Goal: Navigation & Orientation: Find specific page/section

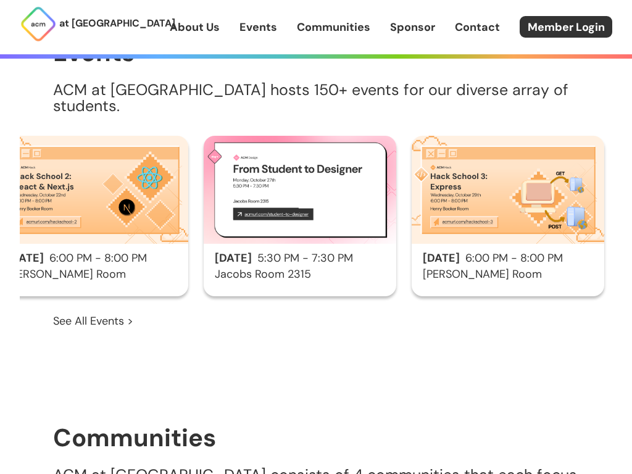
scroll to position [1540, 0]
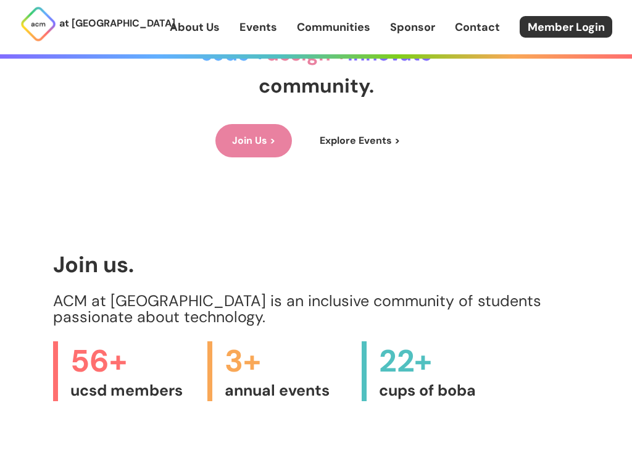
scroll to position [865, 0]
